Goal: Task Accomplishment & Management: Use online tool/utility

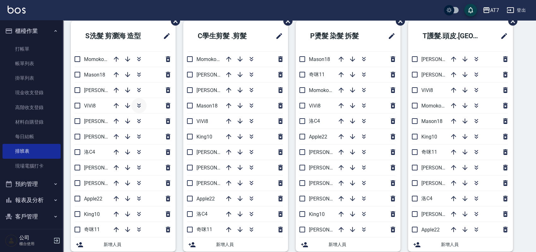
scroll to position [42, 0]
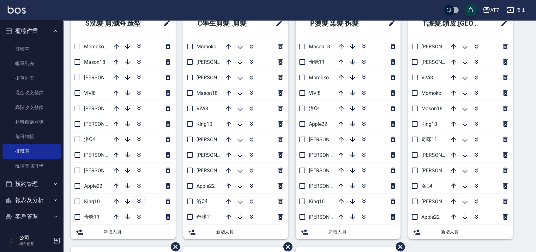
click at [138, 201] on icon "button" at bounding box center [139, 201] width 8 height 8
click at [252, 218] on icon "button" at bounding box center [252, 217] width 8 height 8
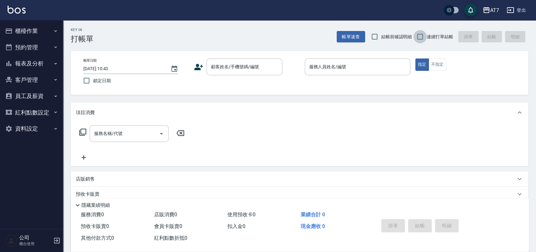
click at [421, 39] on input "連續打單結帳" at bounding box center [419, 36] width 13 height 13
checkbox input "true"
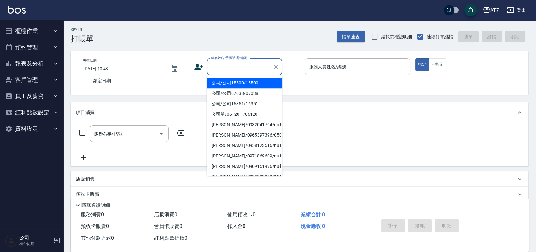
click at [251, 69] on div "顧客姓名/手機號碼/編號 顧客姓名/手機號碼/編號" at bounding box center [244, 66] width 76 height 17
click at [252, 67] on input "顧客姓名/手機號碼/編號" at bounding box center [239, 66] width 61 height 11
click at [255, 66] on input "顧客姓名/手機號碼/編號" at bounding box center [239, 66] width 61 height 11
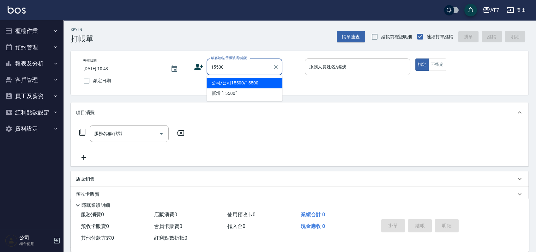
type input "公司/公司15500/15500"
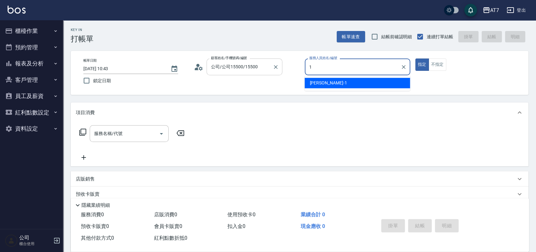
type input "米雪兒-1"
type button "true"
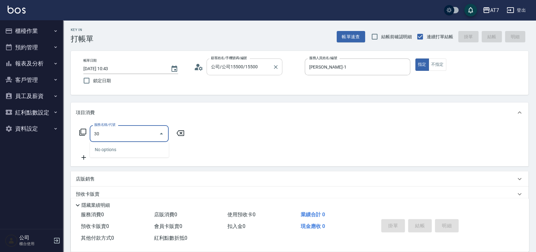
type input "305"
type input "50"
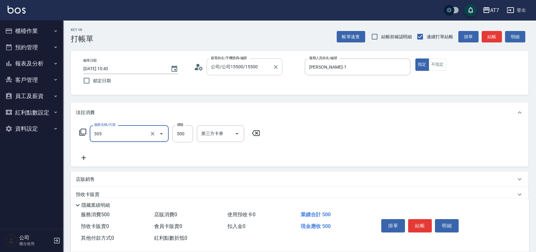
type input "A++剪髮(305)"
type input "0"
type input "600"
type input "60"
type input "600"
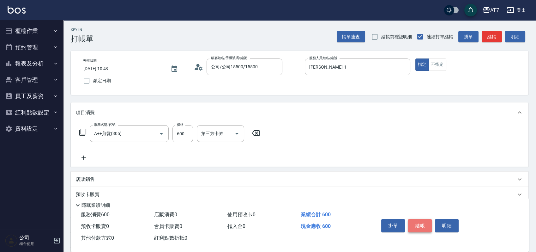
click at [416, 221] on button "結帳" at bounding box center [420, 225] width 24 height 13
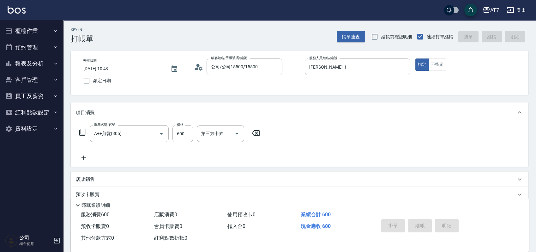
type input "2025/08/22 12:51"
type input "0"
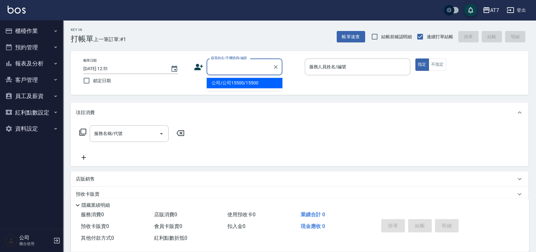
click at [235, 69] on input "顧客姓名/手機號碼/編號" at bounding box center [239, 66] width 61 height 11
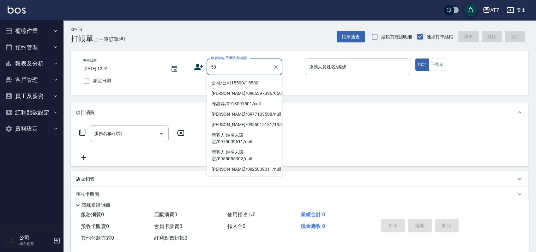
type input "5"
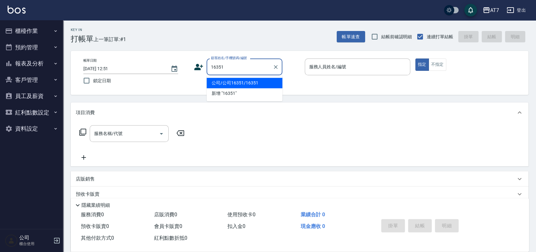
type input "公司/公司16351/16351"
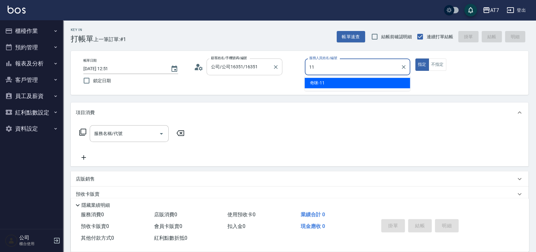
type input "奇咪-11"
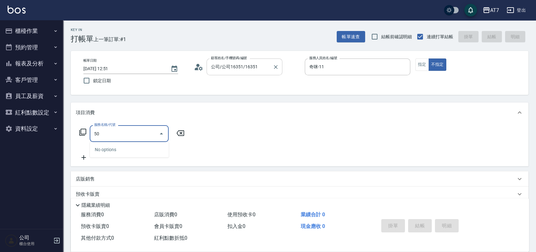
type input "506"
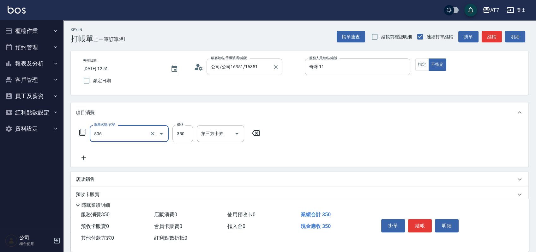
type input "30"
type input "精油舒壓洗髮(506)"
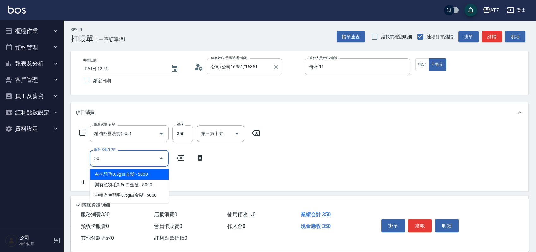
type input "502"
type input "40"
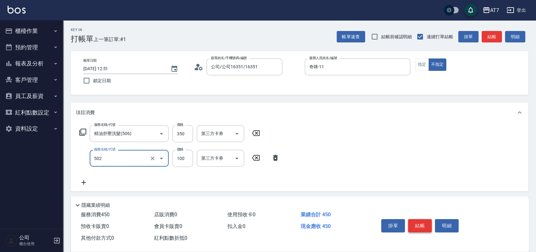
type input "瞬間護髮(502)"
click at [417, 223] on button "結帳" at bounding box center [420, 225] width 24 height 13
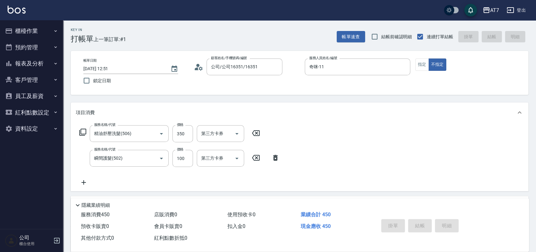
type input "2025/08/22 12:52"
type input "0"
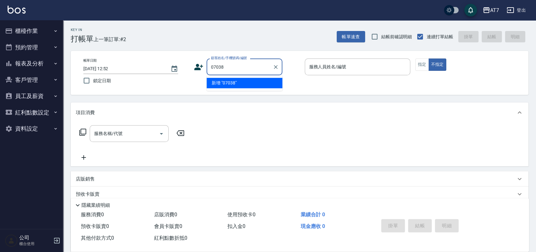
type input "07038"
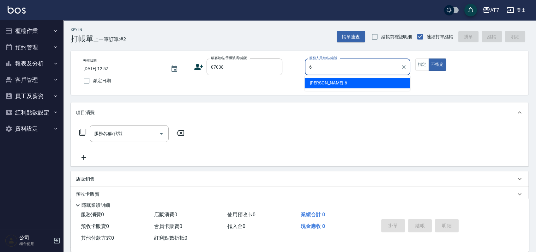
type input "杜莎莎-6"
type button "false"
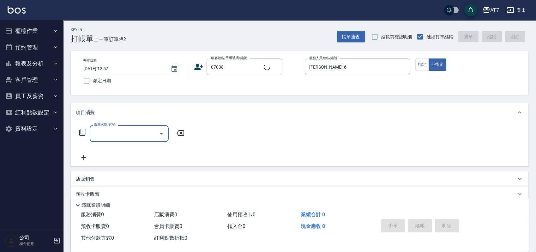
type input "公司/公司07038/07038"
type input "305"
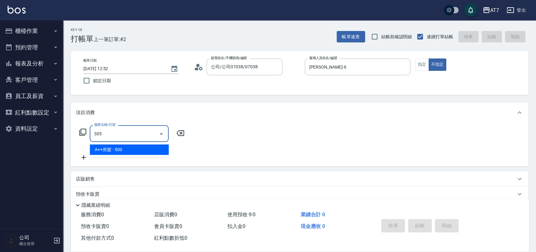
type input "50"
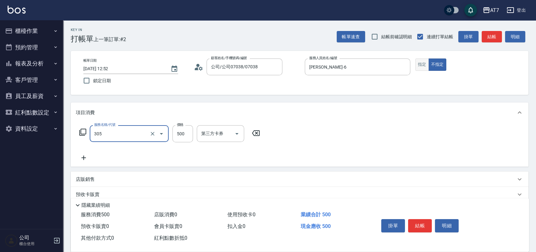
type input "A++剪髮(305)"
drag, startPoint x: 424, startPoint y: 67, endPoint x: 420, endPoint y: 105, distance: 37.5
click at [423, 67] on button "指定" at bounding box center [422, 64] width 14 height 12
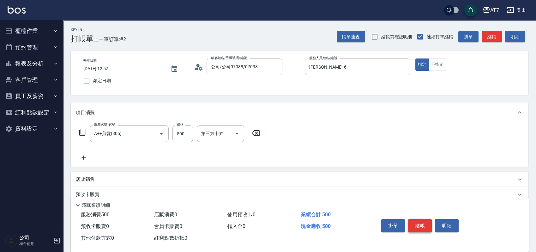
click at [421, 227] on button "結帳" at bounding box center [420, 225] width 24 height 13
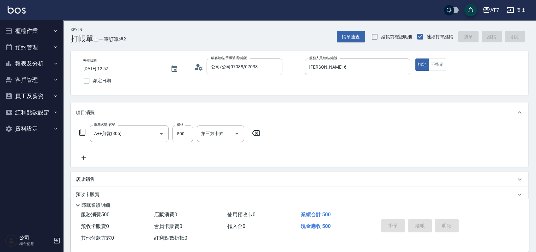
type input "2025/08/22 12:53"
type input "0"
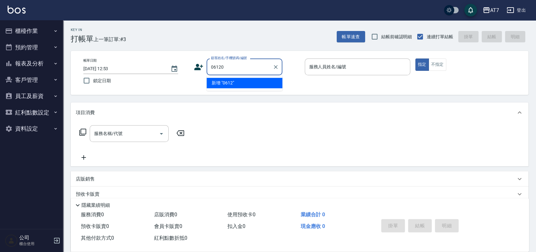
type input "06120"
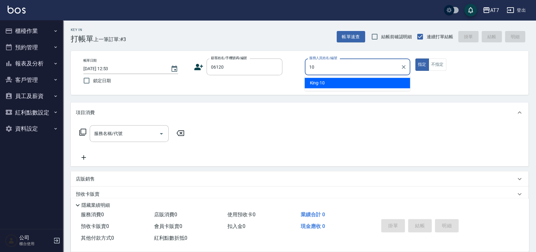
type input "King-10"
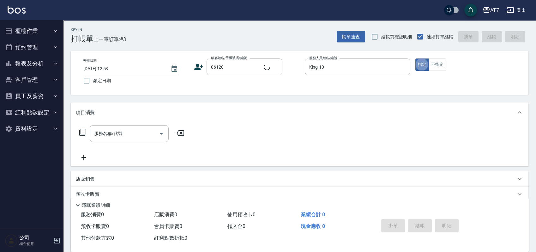
type input "公司單/06120-1/06120"
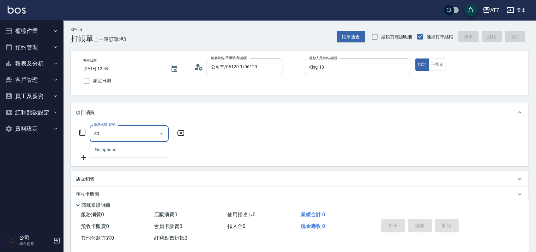
type input "501"
type input "30"
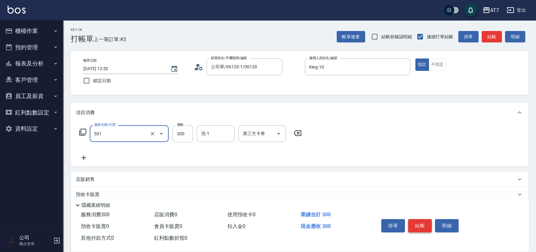
type input "洗髮(互助)(501)"
type input "0"
type input "25"
type input "20"
type input "250"
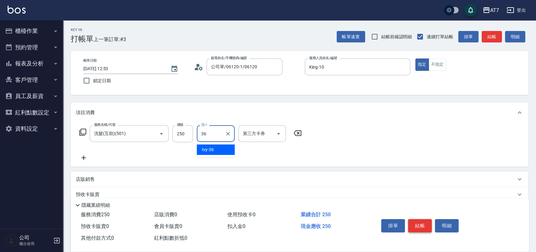
type input "Ivy-36"
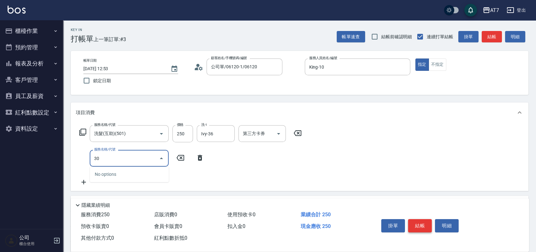
type input "303"
type input "60"
type input "A級剪髮(303)"
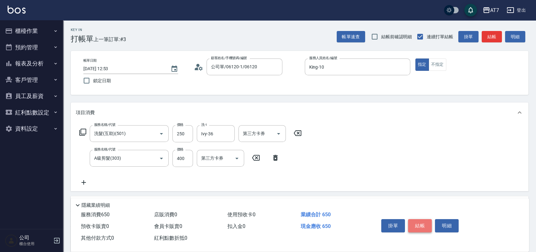
click at [421, 227] on button "結帳" at bounding box center [420, 225] width 24 height 13
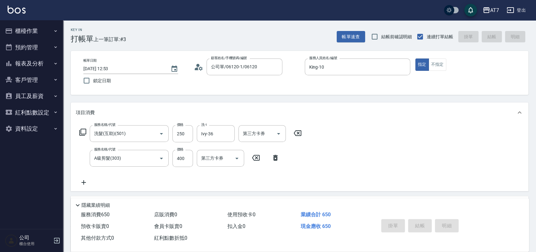
type input "0"
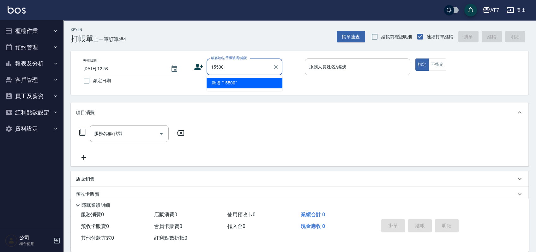
type input "15500"
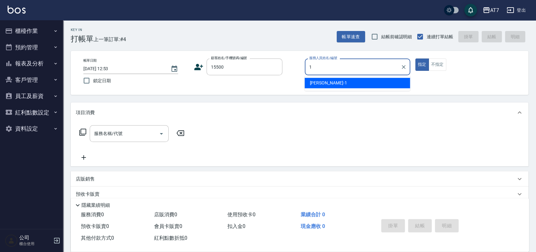
type input "米雪兒-1"
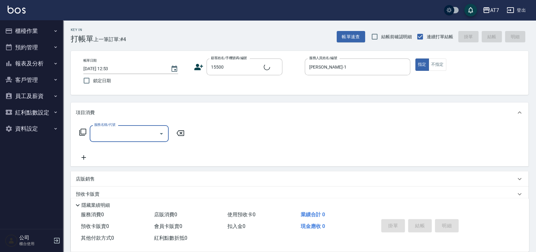
type input "公司/公司15500/15500"
type input "302"
type input "30"
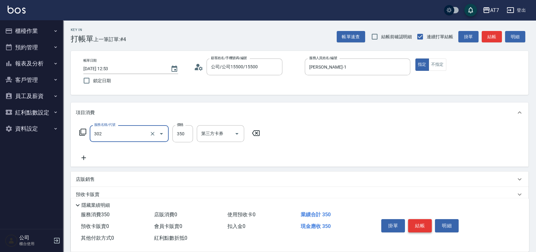
type input "剪髮(302)"
click at [421, 227] on button "結帳" at bounding box center [420, 225] width 24 height 13
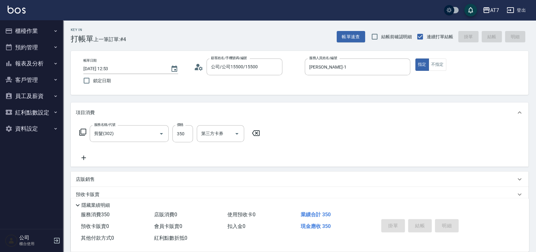
type input "0"
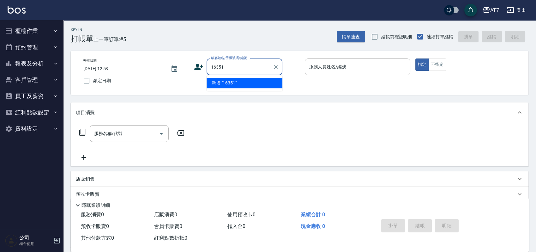
type input "16351"
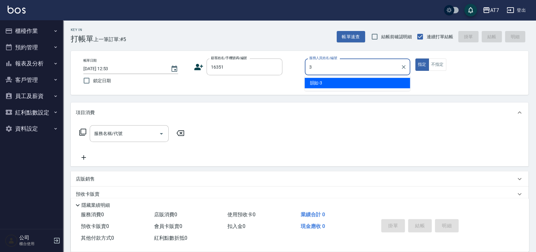
type input "韻如-3"
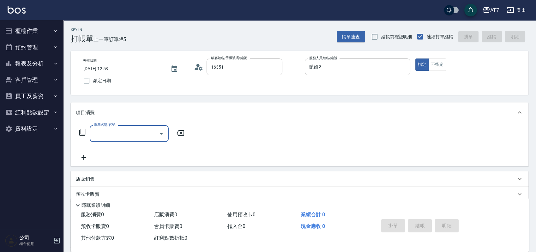
type input "公司/公司16351/16351"
type input "301"
type input "30"
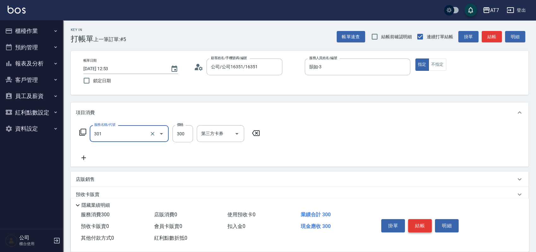
type input "學生剪髮(301)"
click at [421, 227] on button "結帳" at bounding box center [420, 225] width 24 height 13
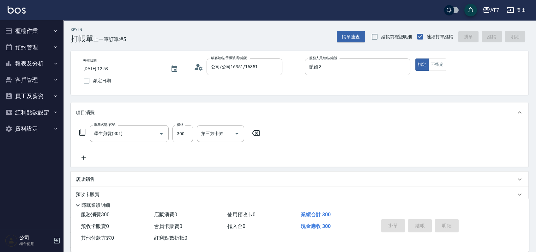
type input "0"
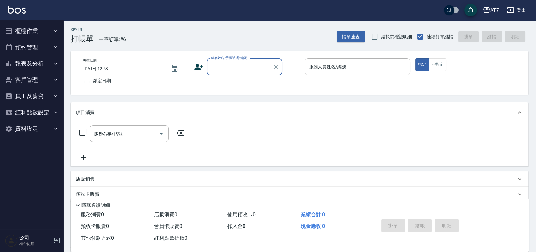
click at [38, 29] on button "櫃檯作業" at bounding box center [32, 31] width 58 height 16
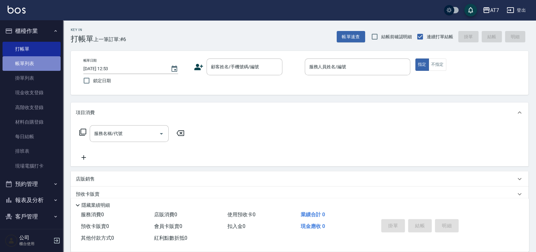
click at [33, 67] on link "帳單列表" at bounding box center [32, 63] width 58 height 15
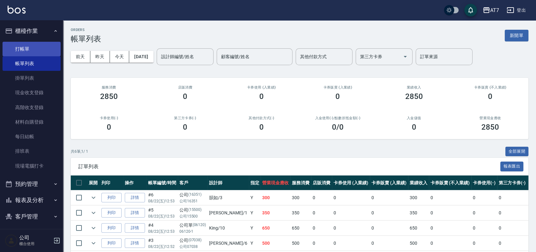
click at [26, 48] on link "打帳單" at bounding box center [32, 49] width 58 height 15
